Goal: Find specific page/section: Find specific page/section

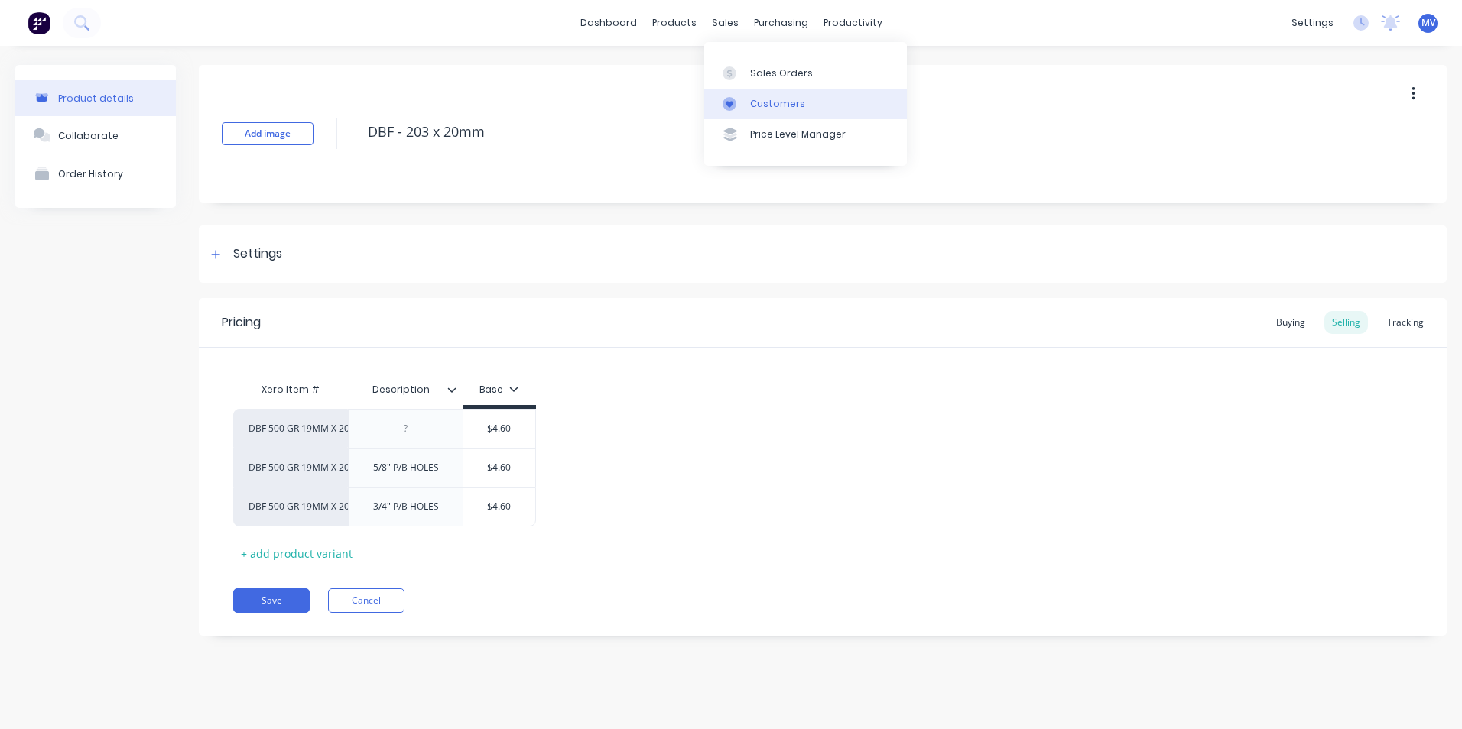
click at [777, 102] on div "Customers" at bounding box center [777, 104] width 55 height 14
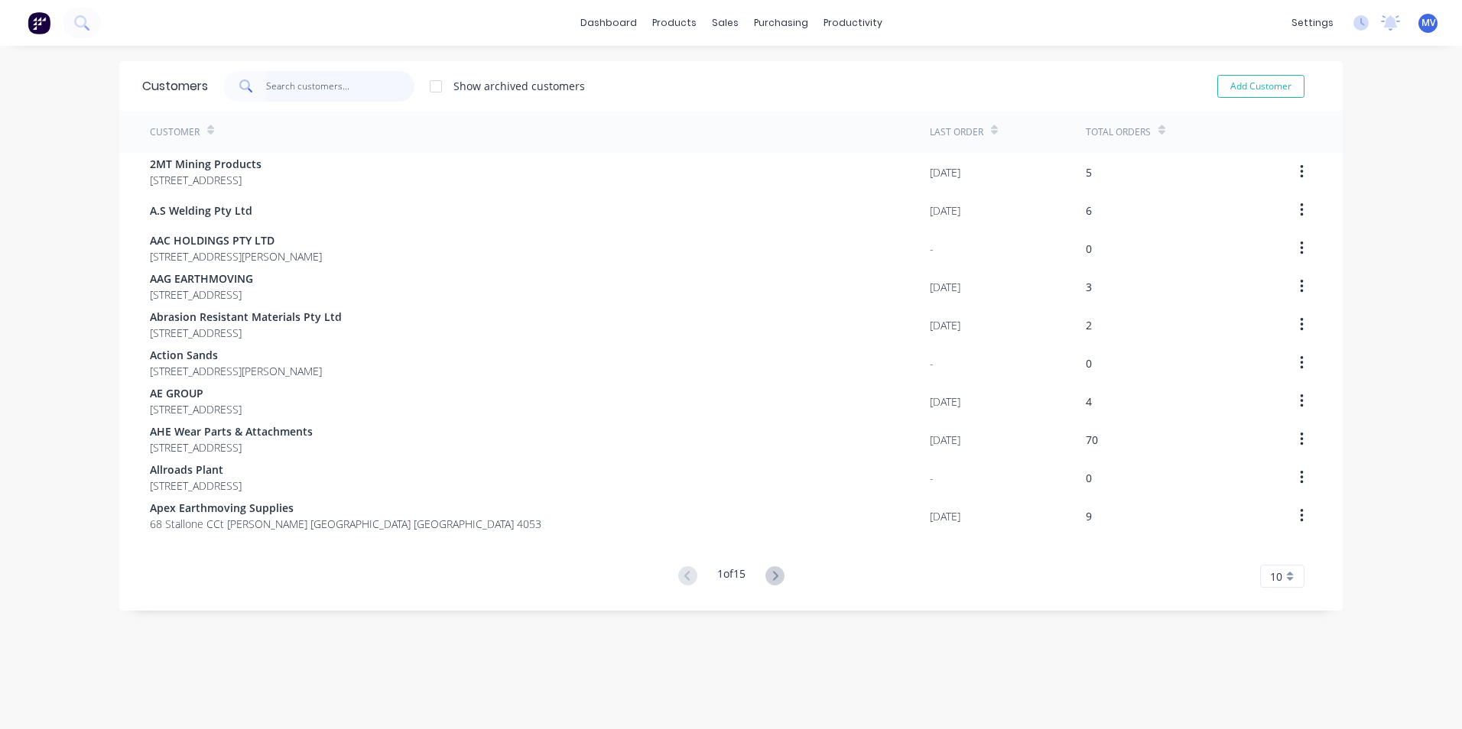
click at [310, 85] on input "text" at bounding box center [340, 86] width 149 height 31
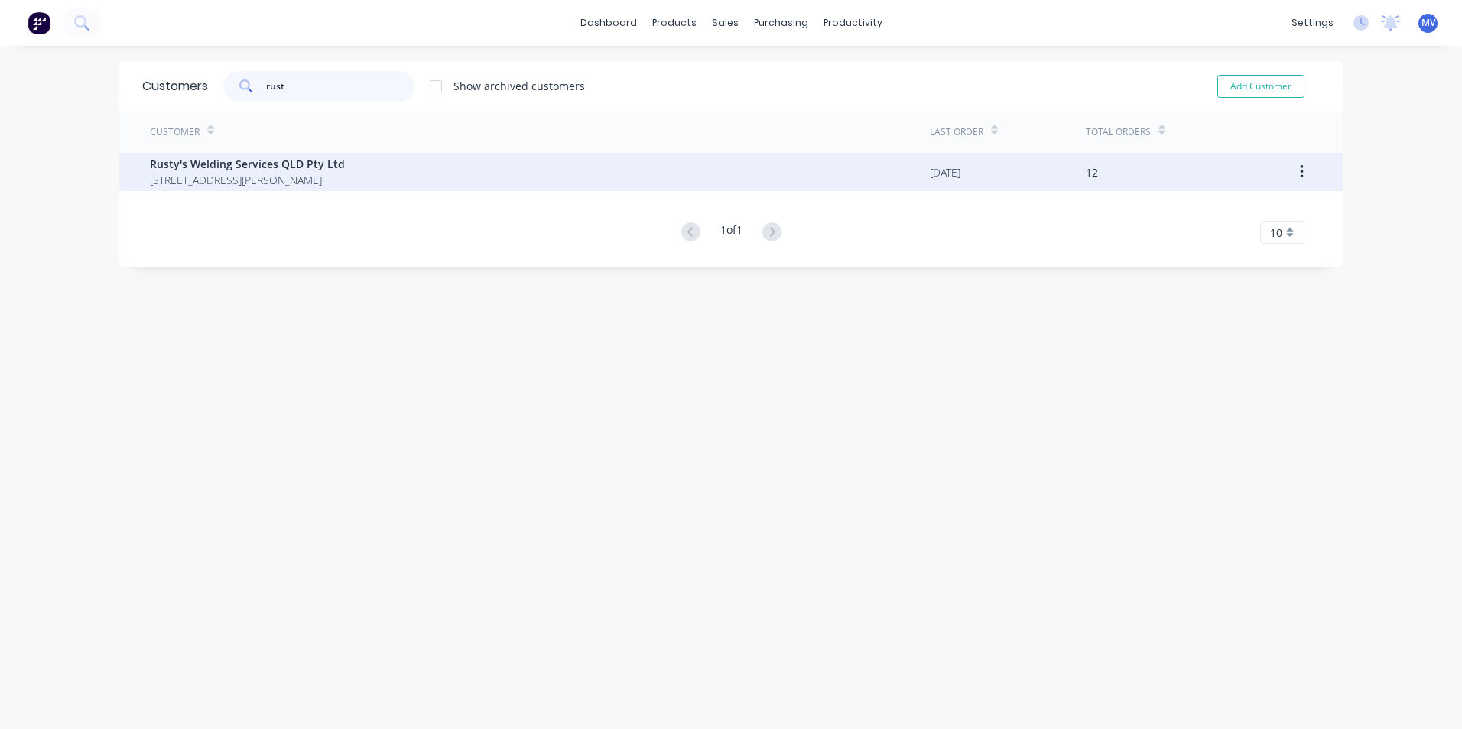
type input "rust"
click at [260, 163] on span "Rusty's Welding Services QLD Pty Ltd" at bounding box center [247, 164] width 195 height 16
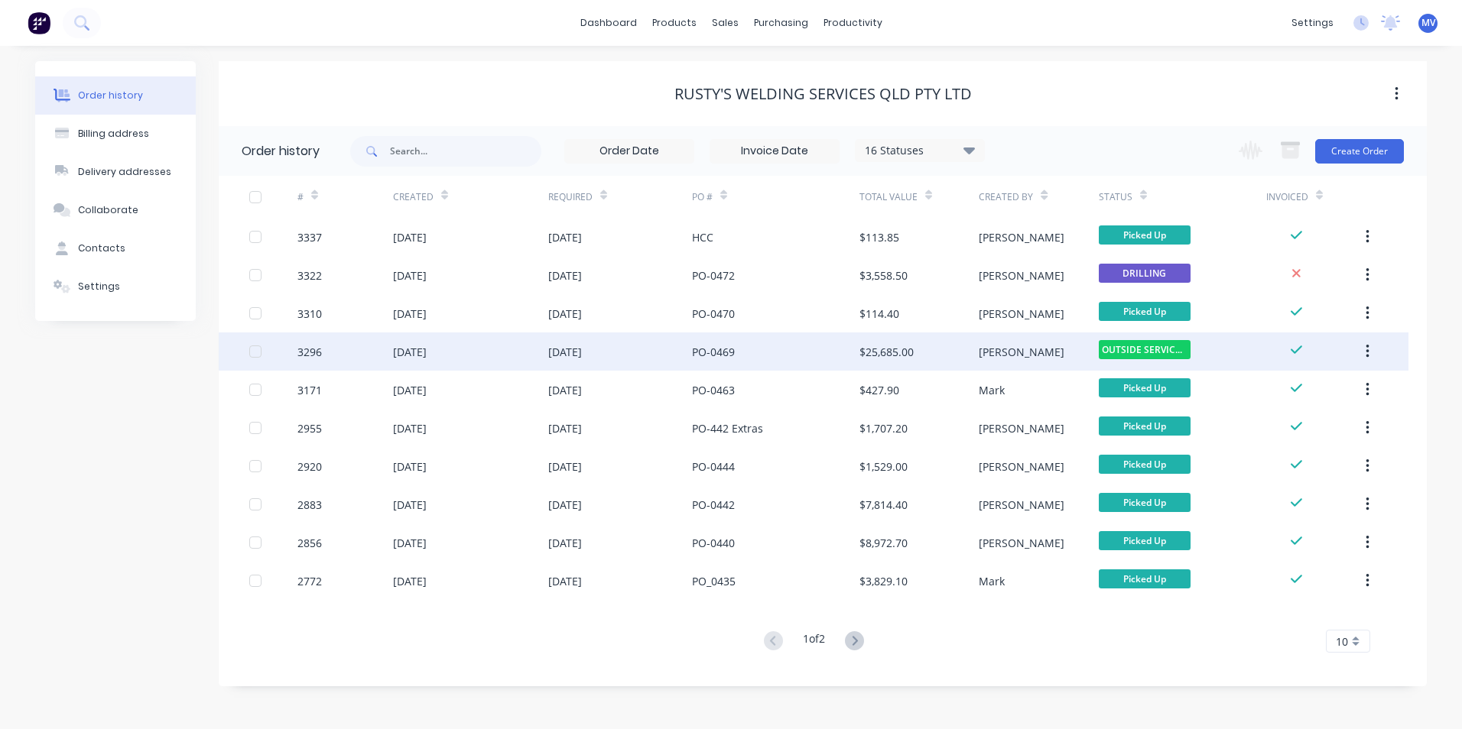
click at [872, 350] on div "$25,685.00" at bounding box center [886, 352] width 54 height 16
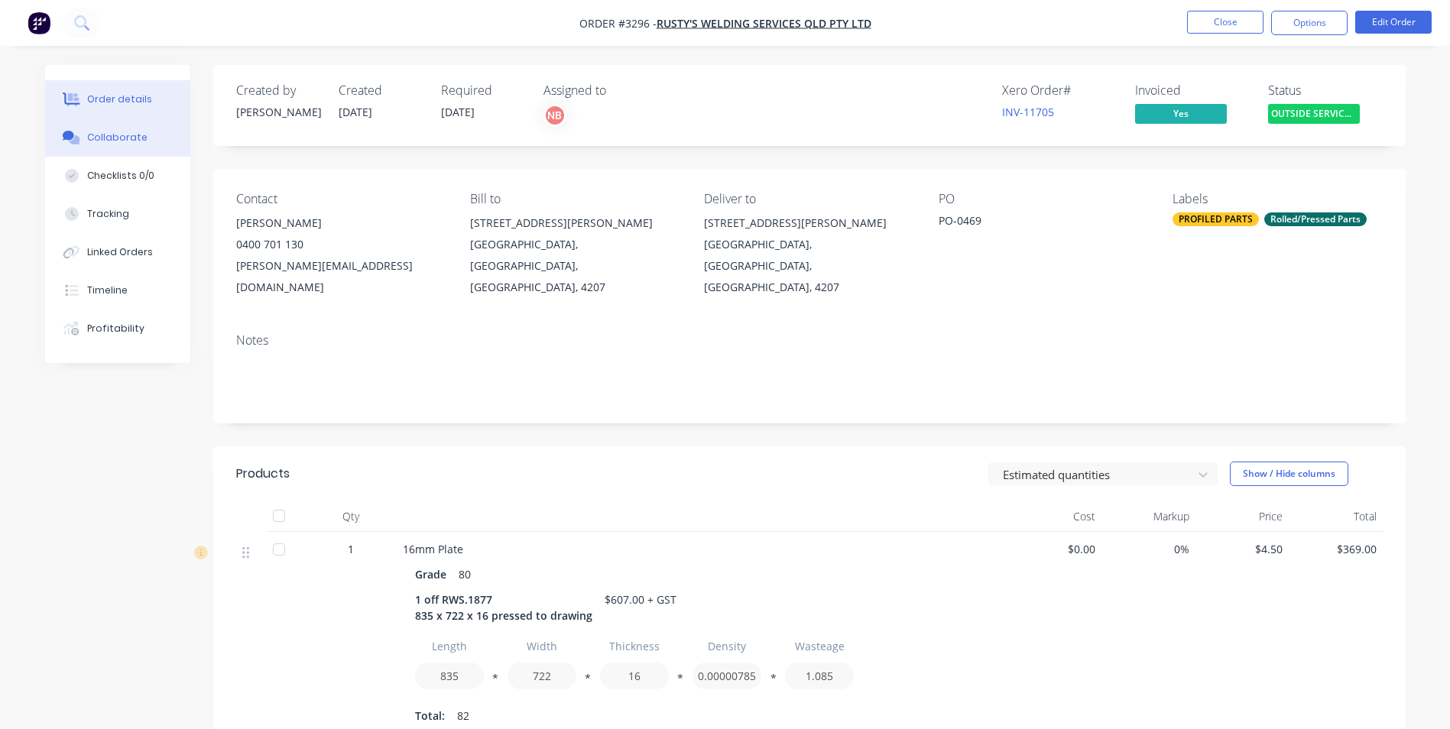
click at [116, 132] on div "Collaborate" at bounding box center [117, 138] width 60 height 14
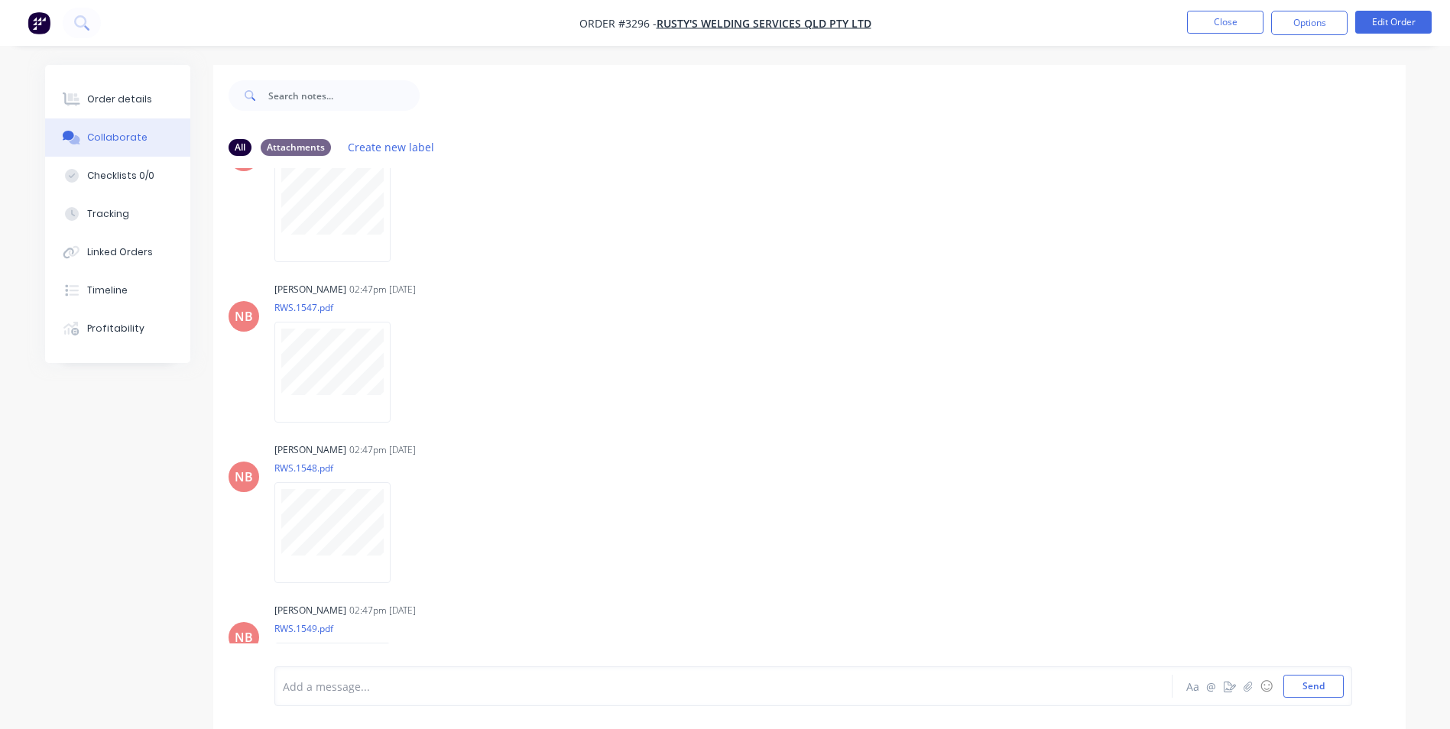
scroll to position [639, 0]
